Goal: Check status: Check status

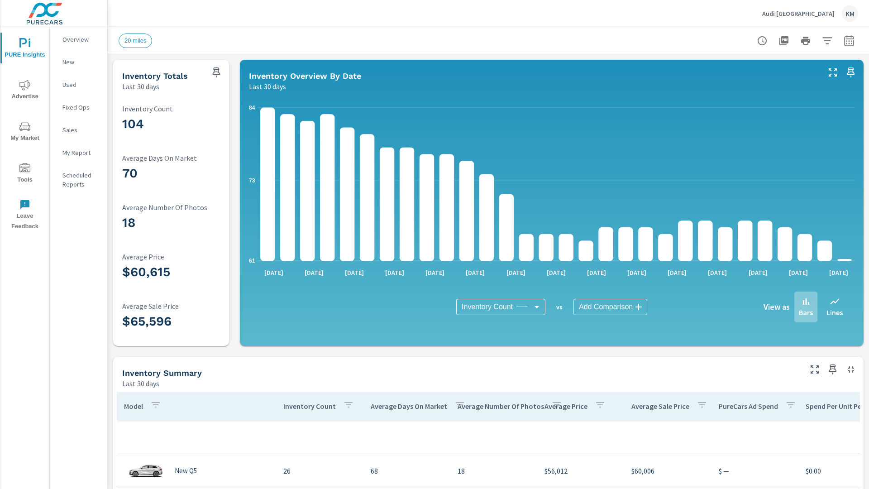
click at [849, 40] on icon "button" at bounding box center [849, 42] width 6 height 4
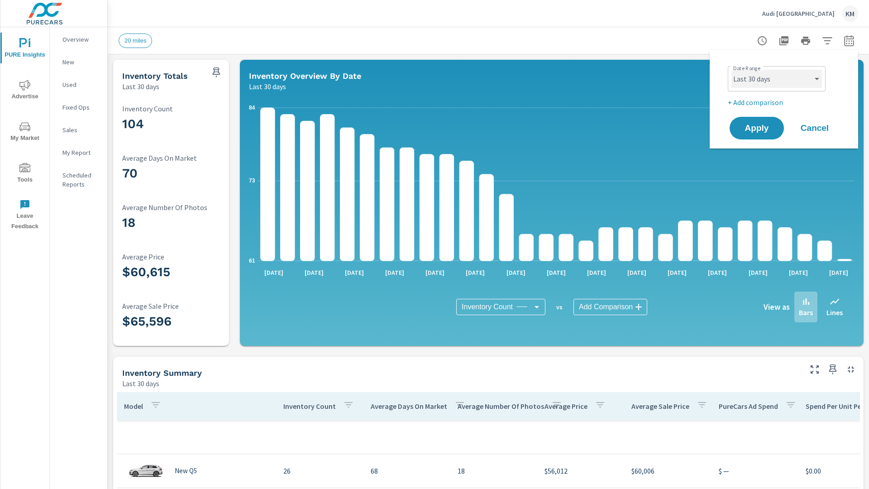
click at [776, 79] on select "Custom [DATE] Last week Last 7 days Last 14 days Last 30 days Last 45 days Last…" at bounding box center [776, 79] width 90 height 18
click at [731, 70] on select "Custom [DATE] Last week Last 7 days Last 14 days Last 30 days Last 45 days Last…" at bounding box center [776, 79] width 90 height 18
select select "Last 45 days"
click at [757, 128] on span "Apply" at bounding box center [756, 128] width 37 height 9
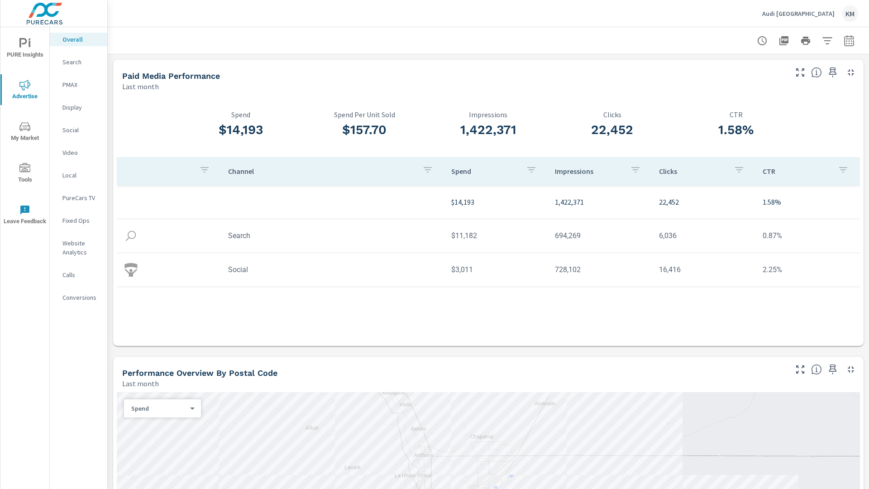
click at [849, 40] on icon "button" at bounding box center [849, 42] width 6 height 4
click at [776, 79] on select "Custom [DATE] Last week Last 7 days Last 14 days Last 30 days Last 45 days Last…" at bounding box center [776, 79] width 90 height 18
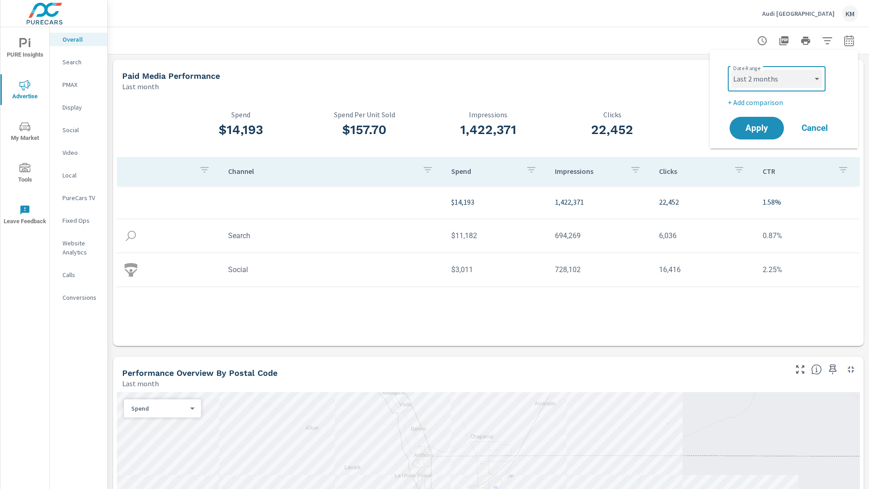
click at [731, 70] on select "Custom [DATE] Last week Last 7 days Last 14 days Last 30 days Last 45 days Last…" at bounding box center [776, 79] width 90 height 18
select select "Last 2 months"
click at [757, 128] on span "Apply" at bounding box center [756, 128] width 37 height 9
